Goal: Check status: Check status

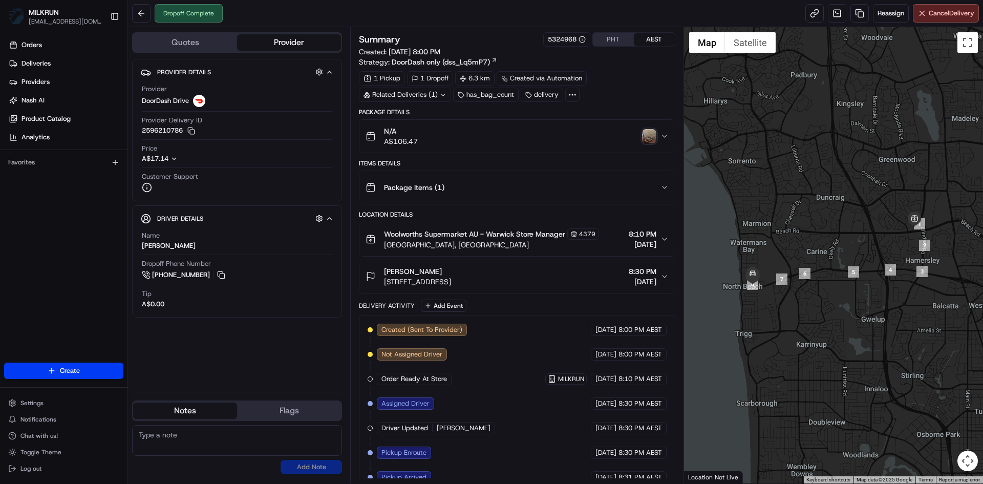
click at [650, 137] on img "button" at bounding box center [649, 136] width 14 height 14
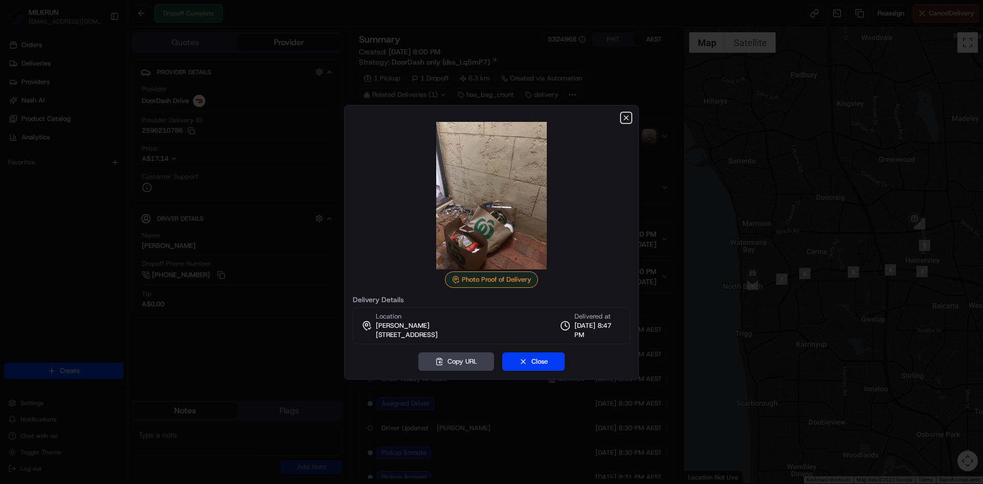
click at [624, 116] on icon "button" at bounding box center [626, 118] width 4 height 4
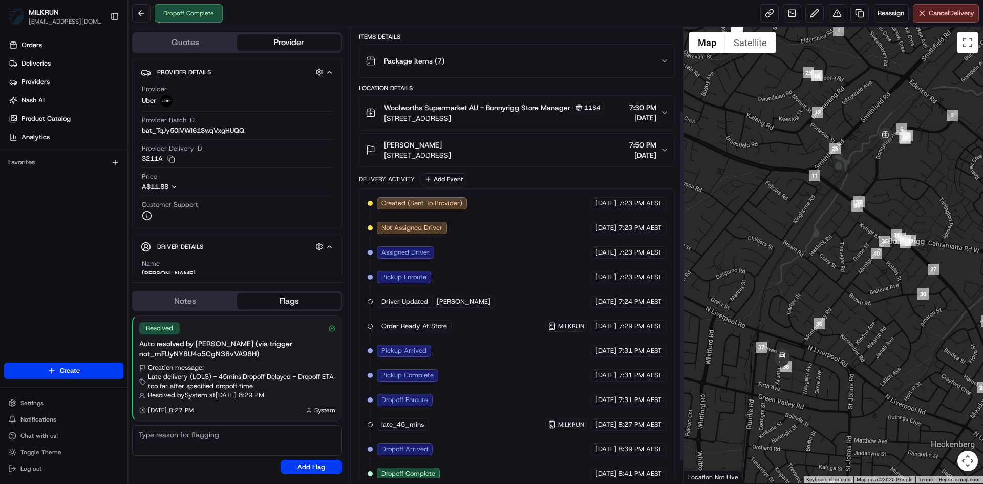
scroll to position [137, 0]
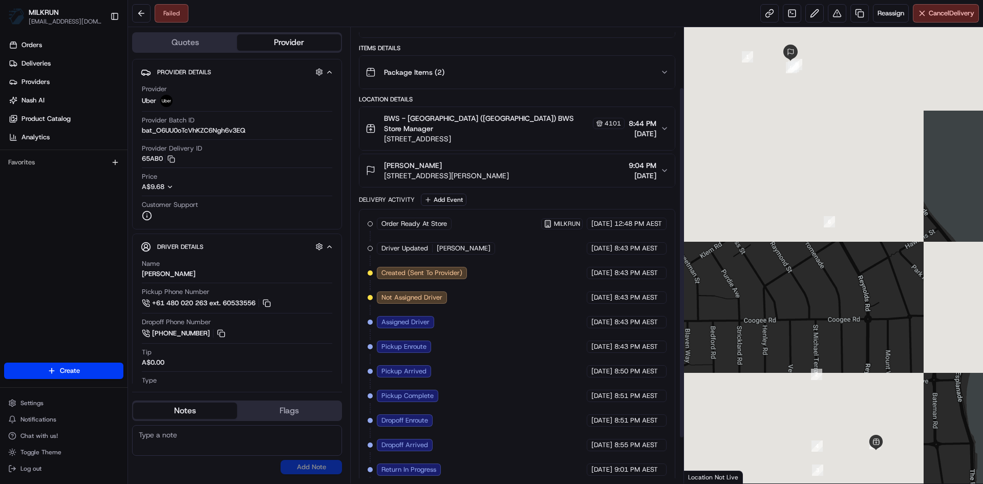
scroll to position [137, 0]
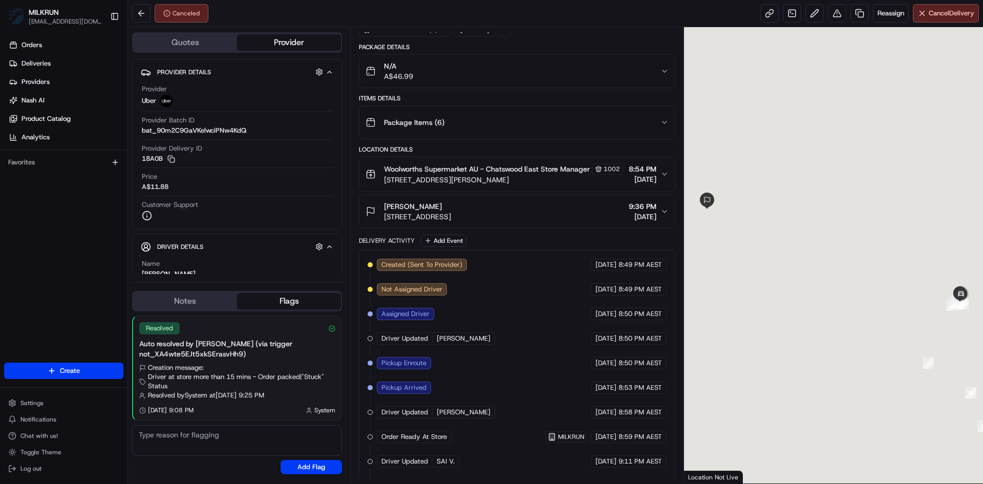
scroll to position [146, 0]
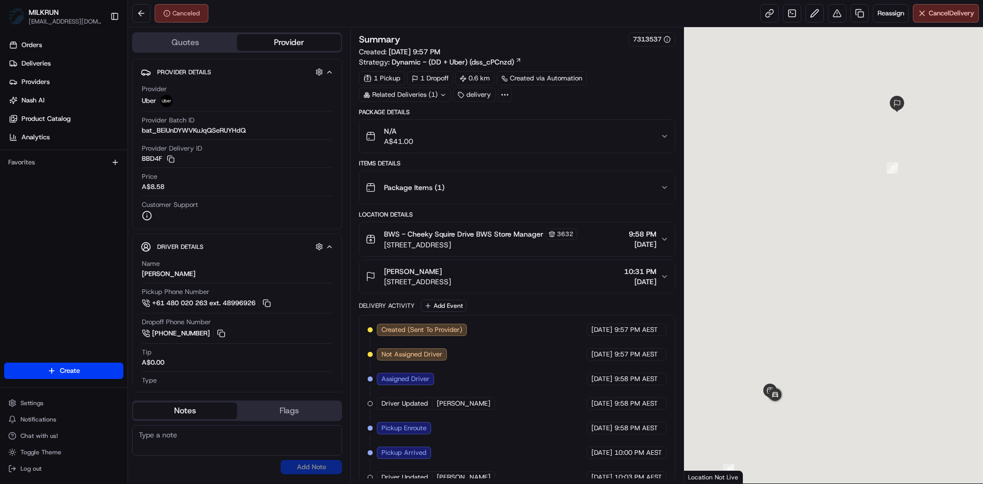
scroll to position [38, 0]
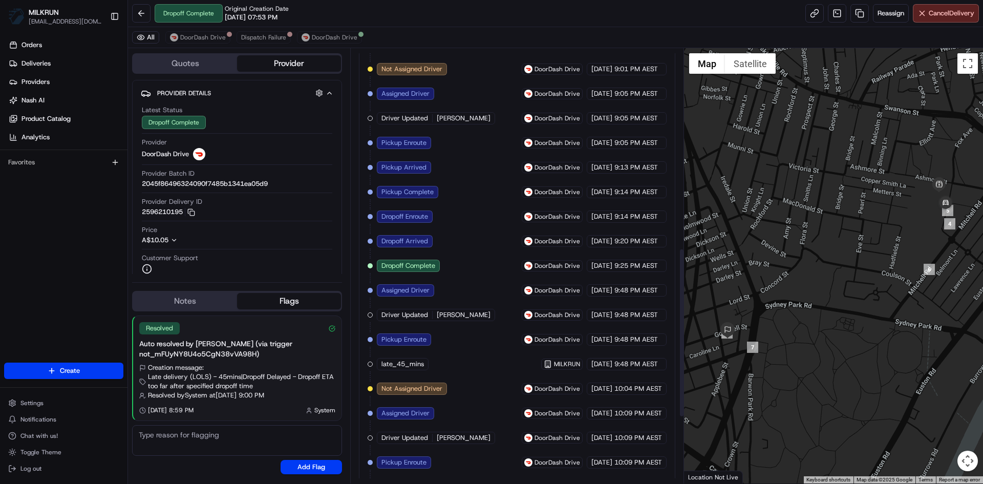
scroll to position [683, 0]
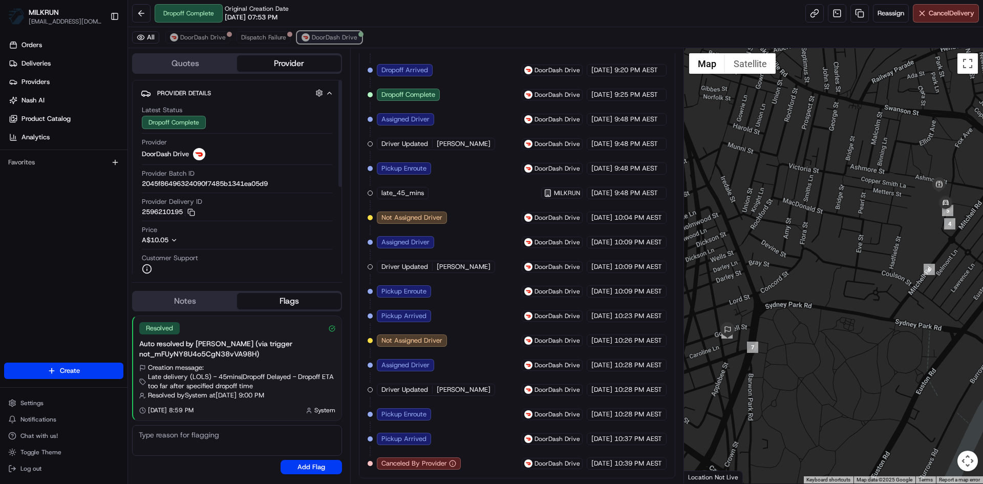
click at [336, 36] on span "DoorDash Drive" at bounding box center [335, 37] width 46 height 8
